Goal: Information Seeking & Learning: Learn about a topic

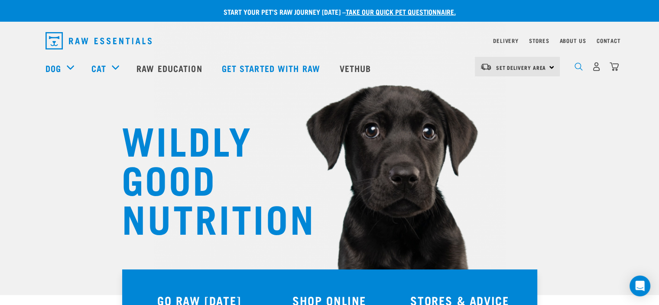
click at [577, 67] on img "dropdown navigation" at bounding box center [579, 66] width 8 height 8
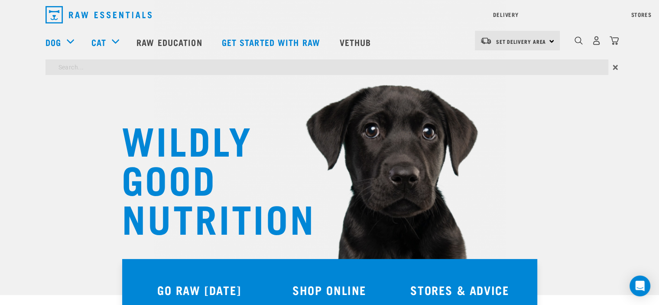
type input "kelp"
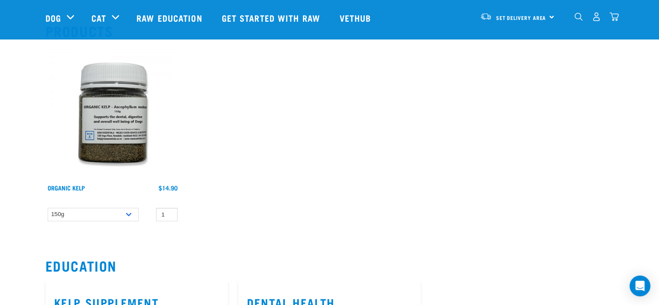
scroll to position [87, 0]
click at [73, 185] on link "Organic Kelp" at bounding box center [66, 186] width 37 height 3
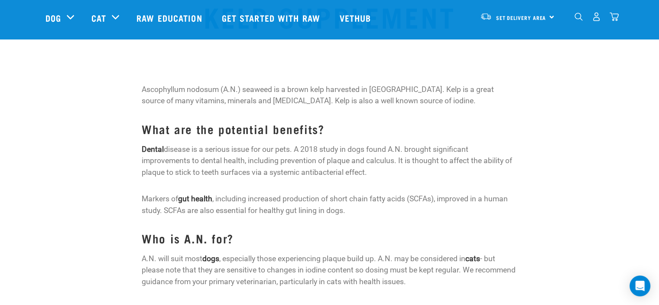
scroll to position [43, 0]
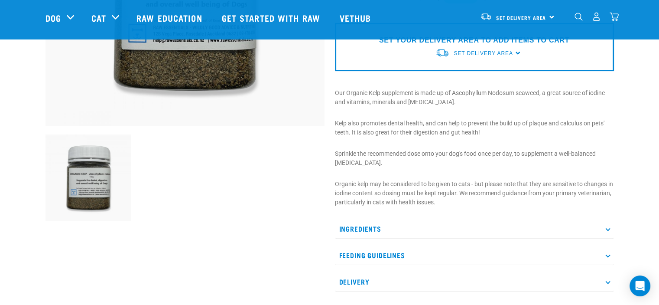
scroll to position [260, 0]
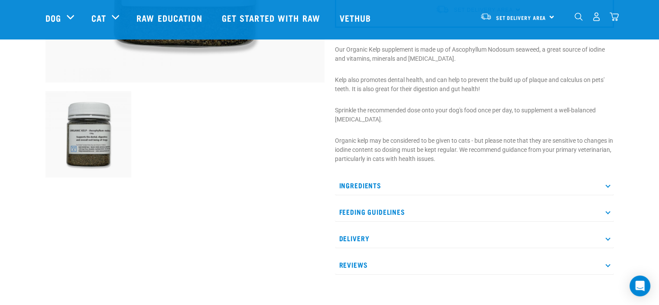
click at [519, 209] on p "Feeding Guidelines" at bounding box center [474, 212] width 279 height 20
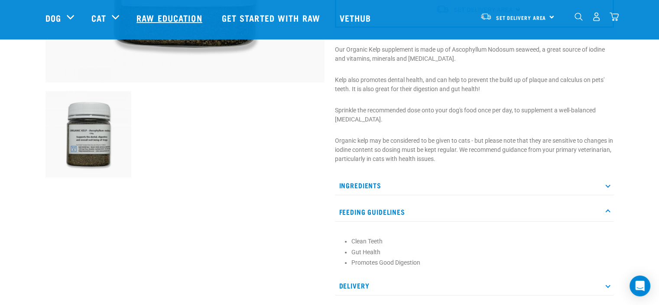
click at [162, 17] on link "Raw Education" at bounding box center [170, 17] width 85 height 35
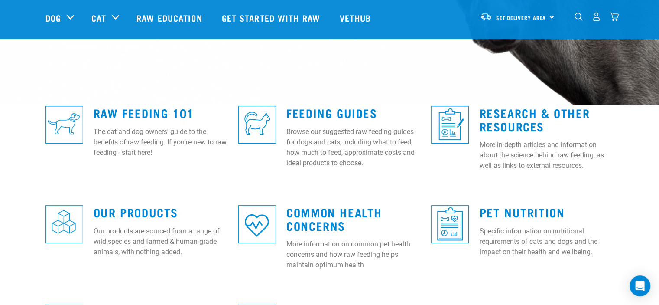
scroll to position [173, 0]
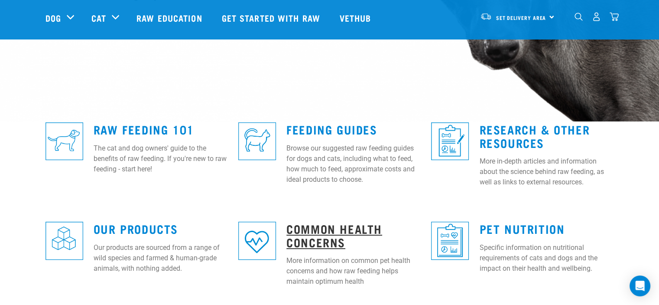
click at [319, 236] on link "Common Health Concerns" at bounding box center [334, 235] width 96 height 20
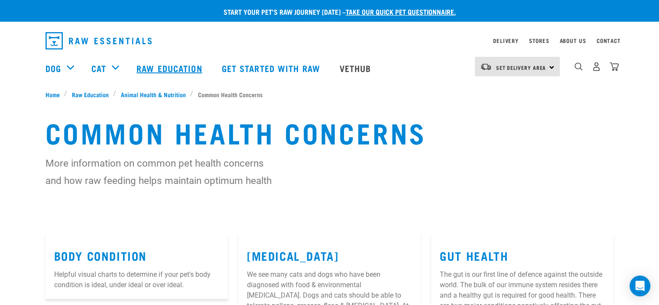
click at [166, 68] on link "Raw Education" at bounding box center [170, 68] width 85 height 35
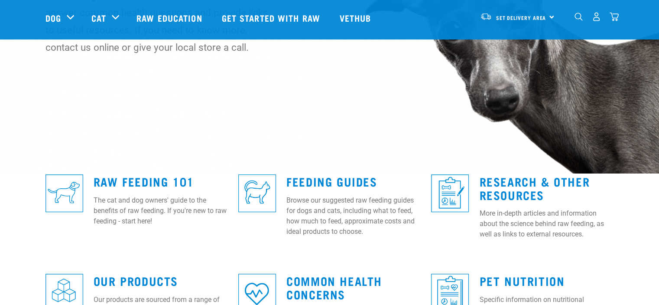
scroll to position [173, 0]
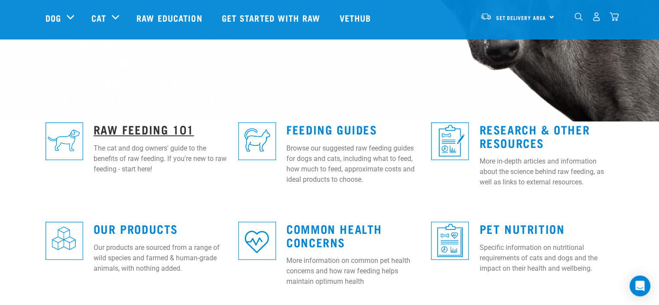
click at [114, 131] on link "Raw Feeding 101" at bounding box center [144, 129] width 101 height 7
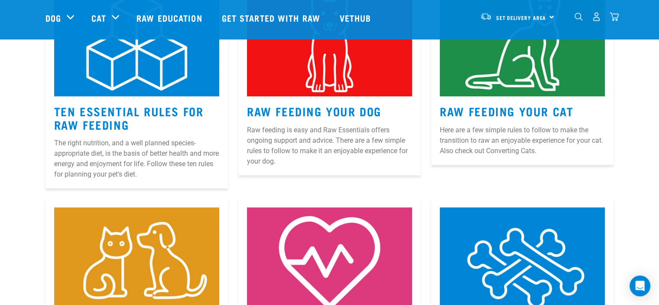
scroll to position [390, 0]
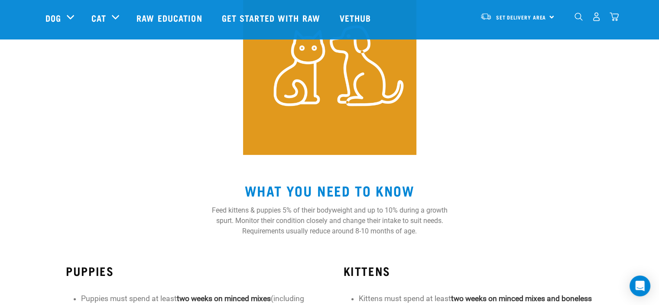
scroll to position [130, 0]
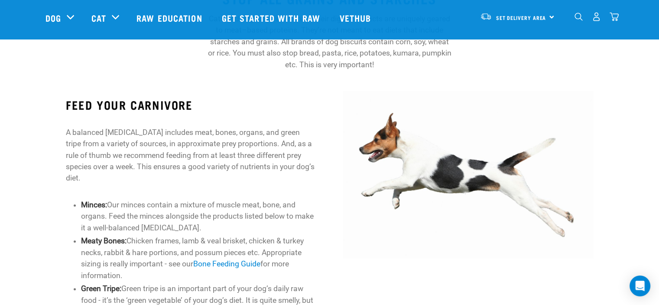
scroll to position [303, 0]
